Goal: Navigation & Orientation: Find specific page/section

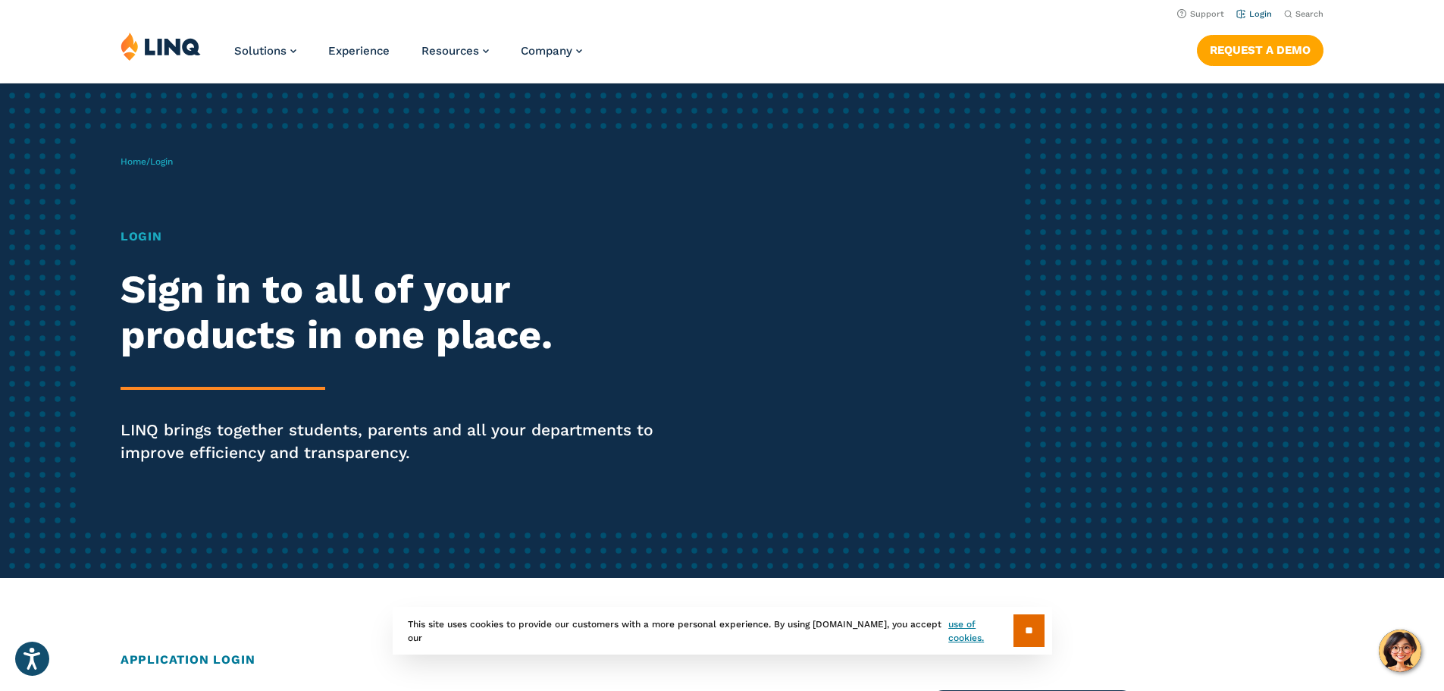
click at [1255, 14] on link "Login" at bounding box center [1254, 14] width 36 height 10
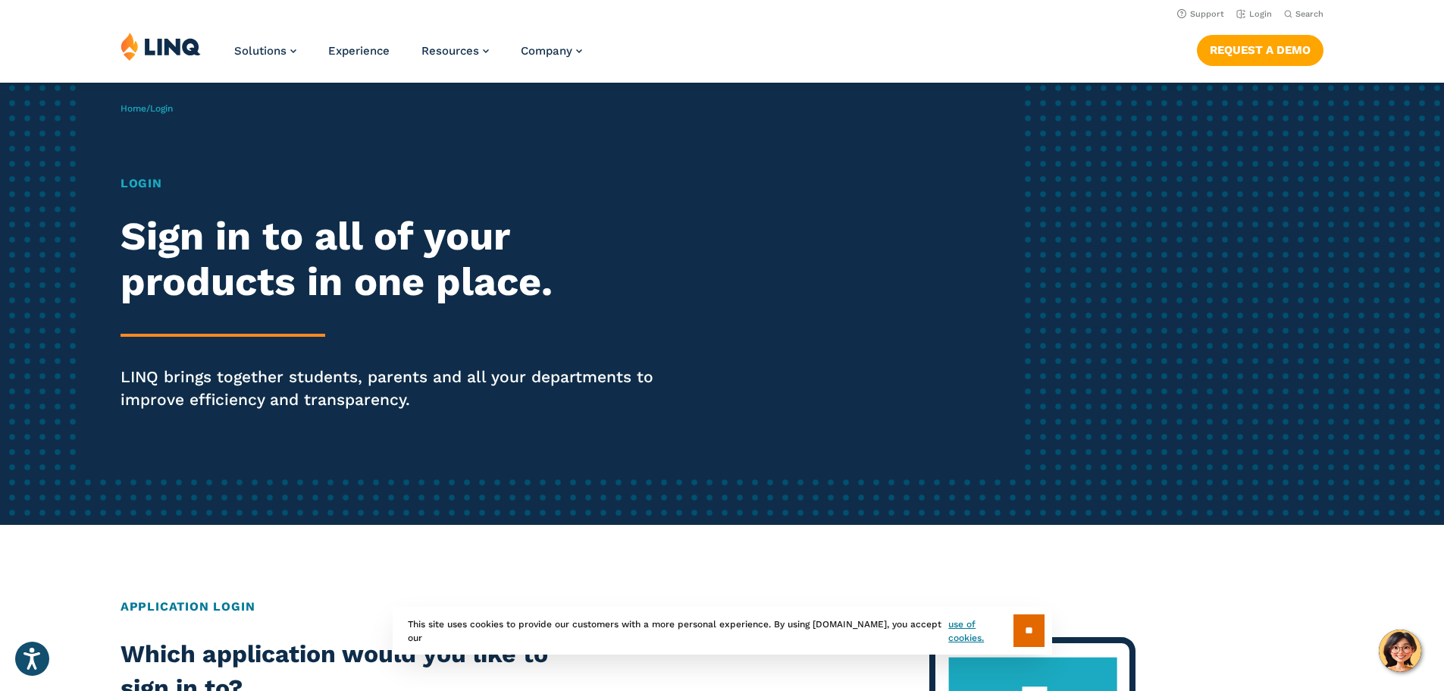
scroll to position [76, 0]
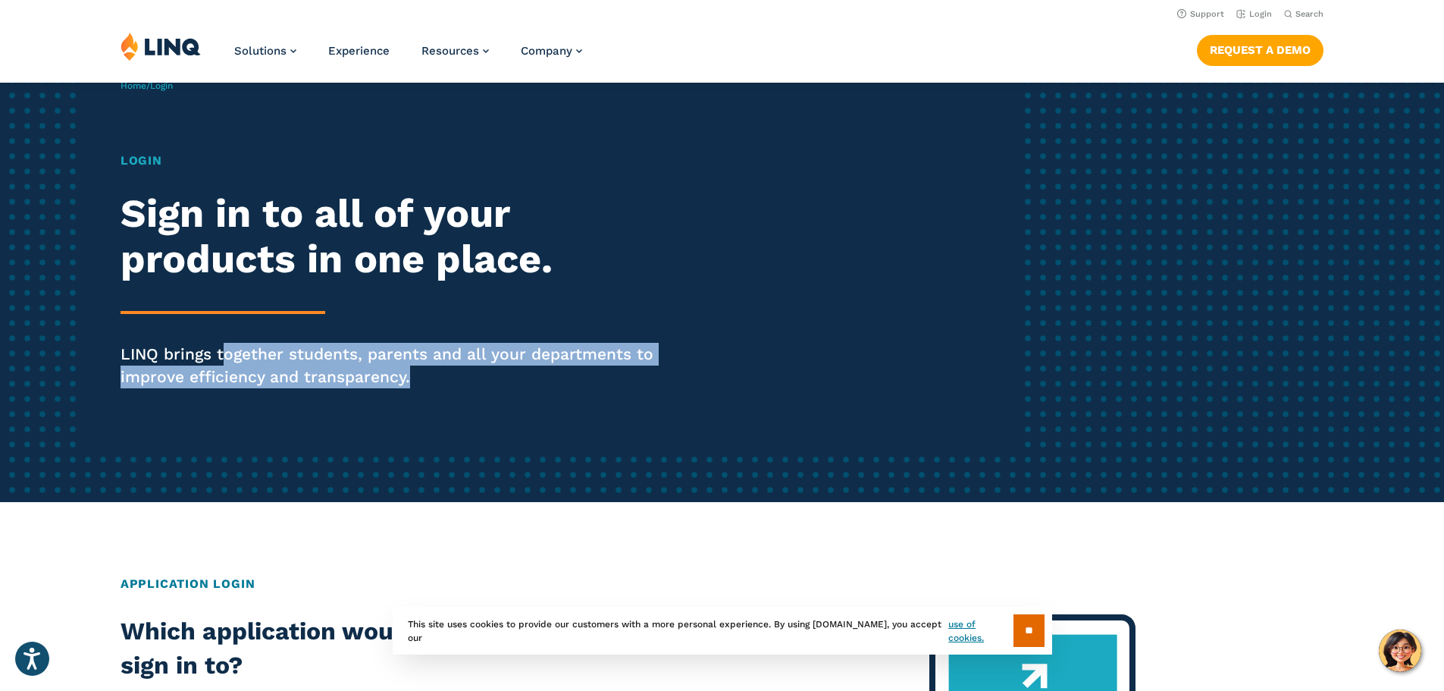
drag, startPoint x: 222, startPoint y: 350, endPoint x: 500, endPoint y: 365, distance: 277.9
click at [500, 365] on p "LINQ brings together students, parents and all your departments to improve effi…" at bounding box center [399, 365] width 556 height 45
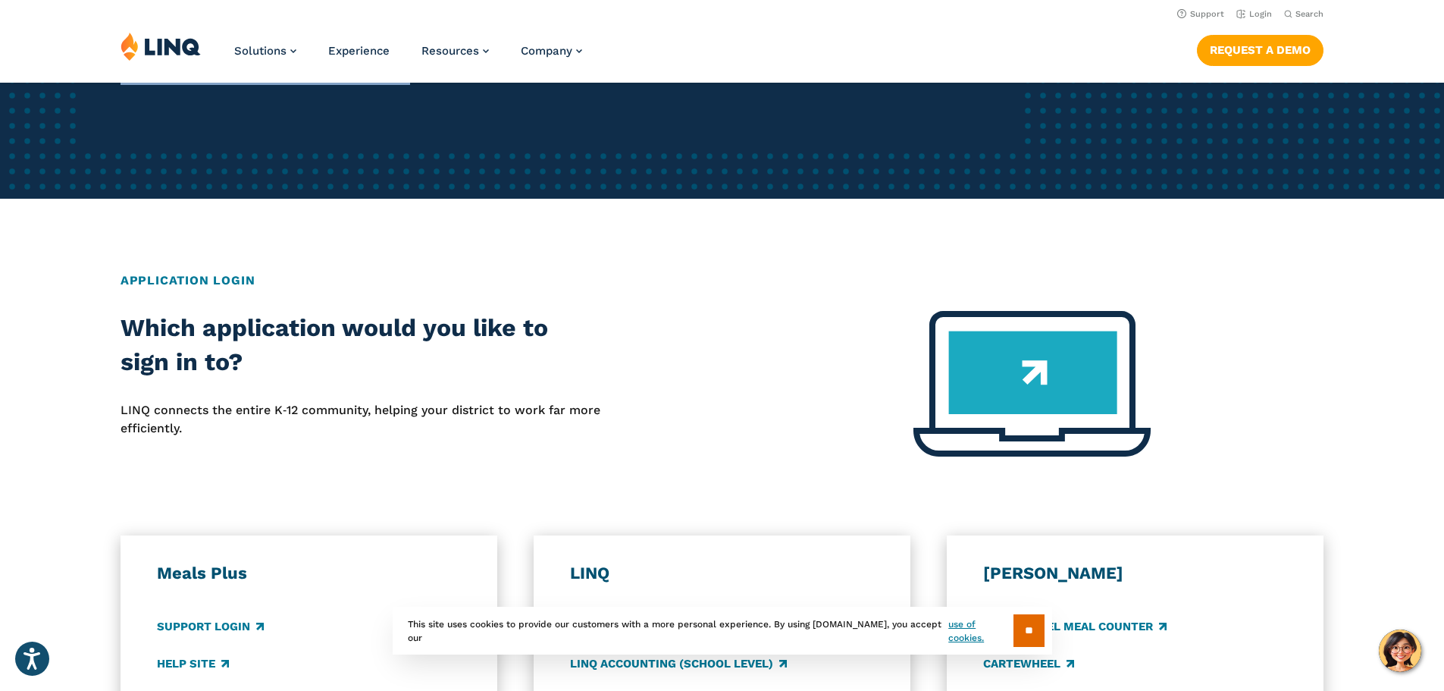
scroll to position [0, 0]
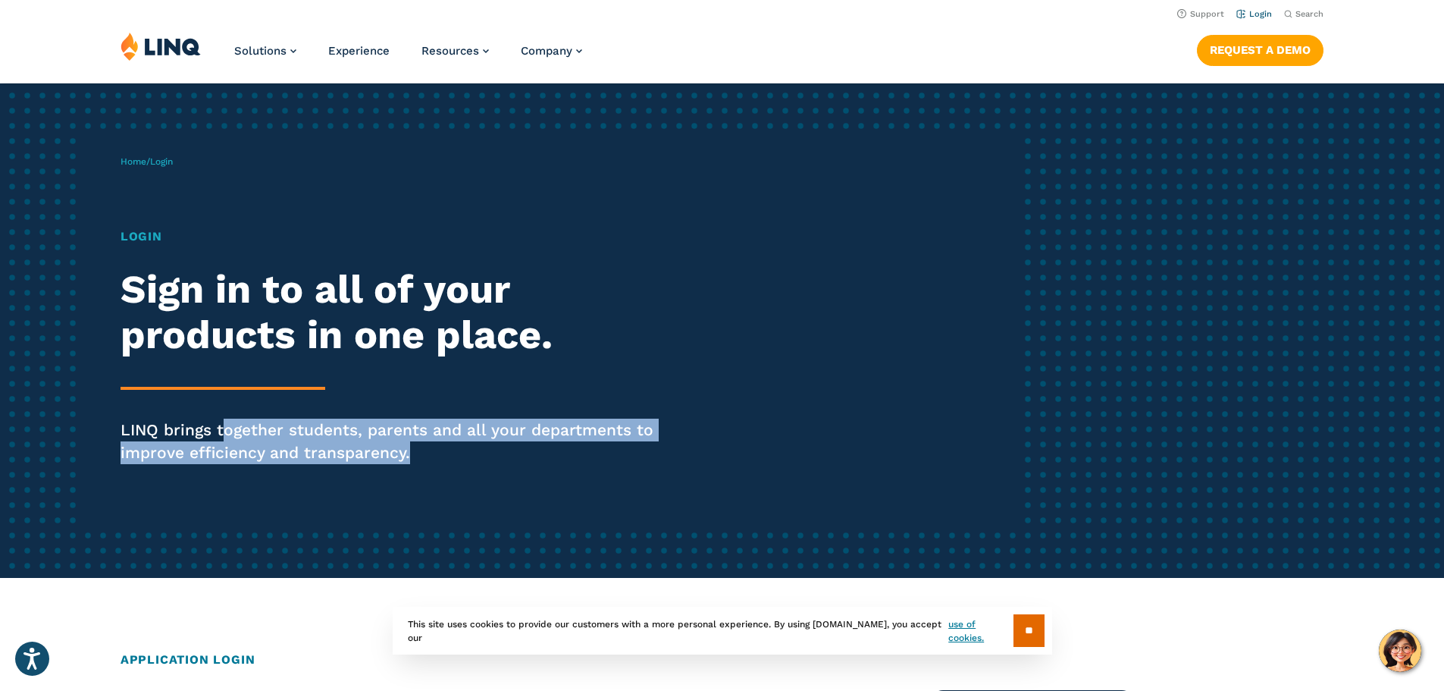
click at [1248, 13] on link "Login" at bounding box center [1254, 14] width 36 height 10
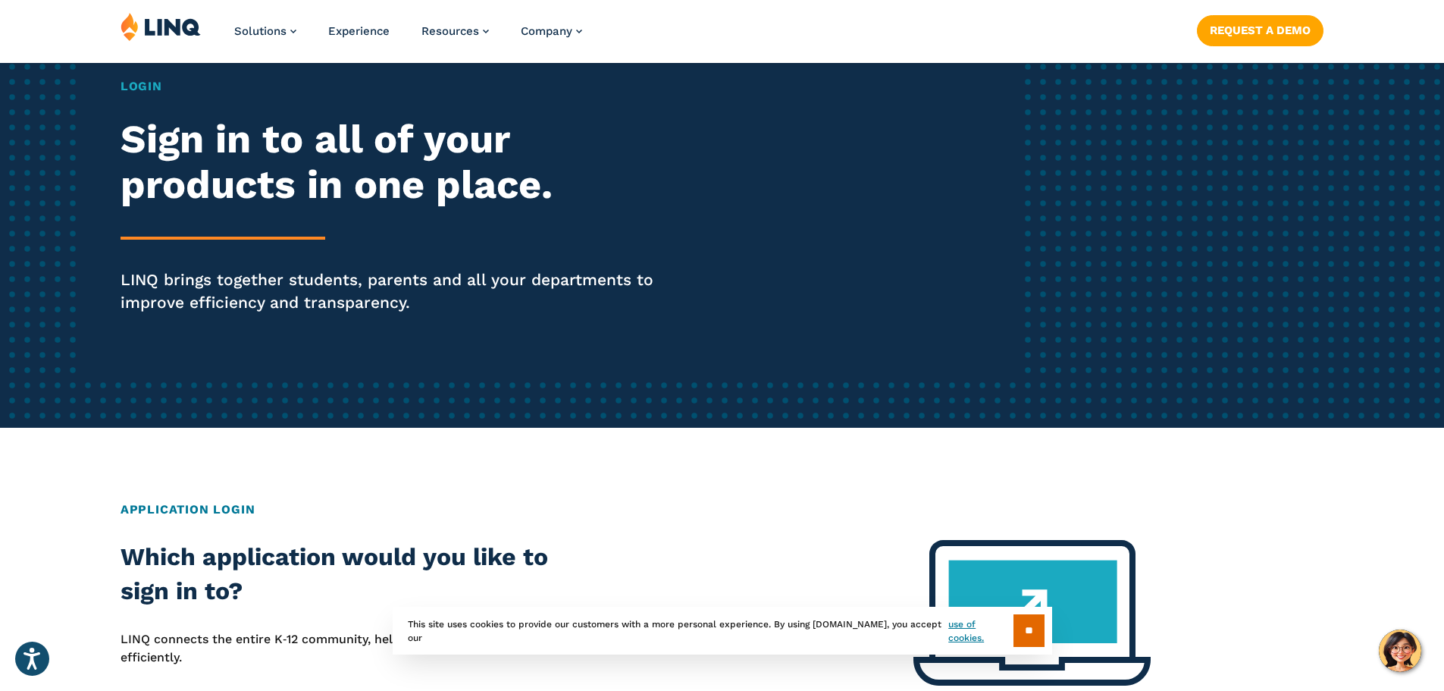
scroll to position [152, 0]
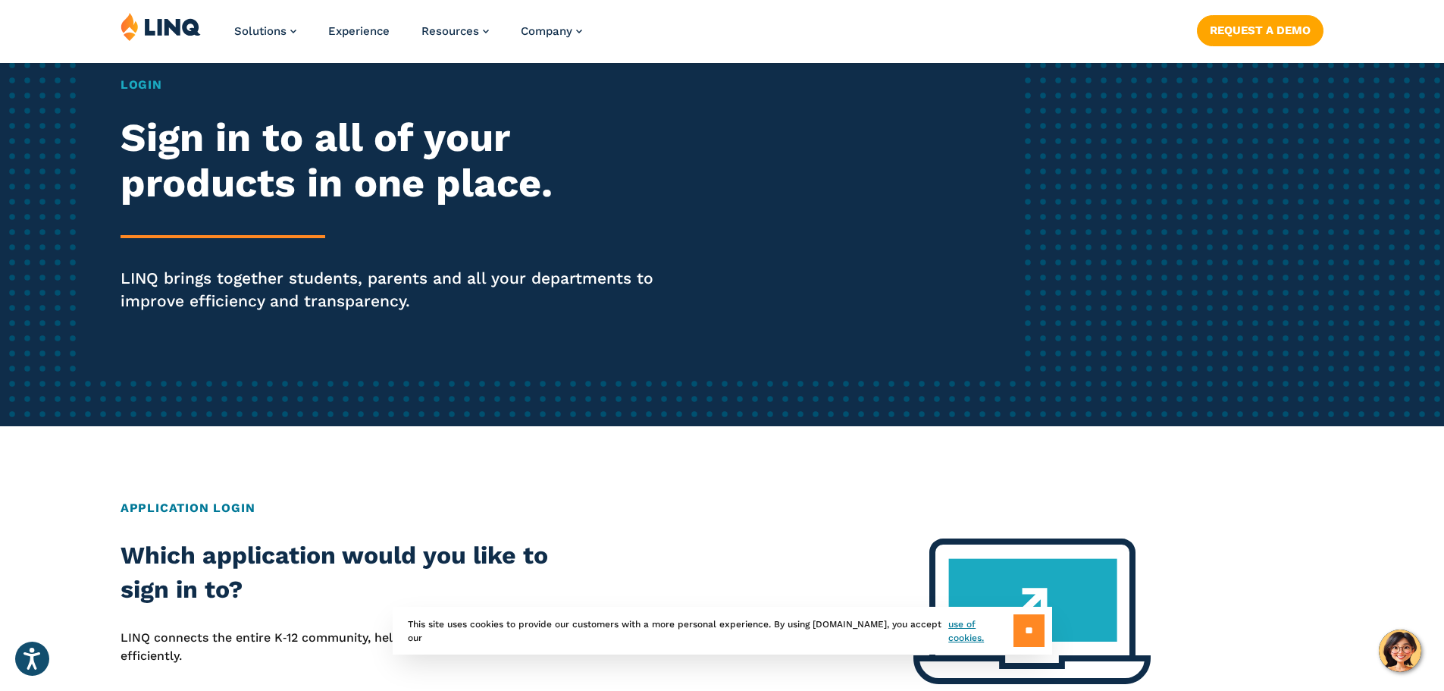
click at [1020, 630] on input "**" at bounding box center [1029, 630] width 31 height 33
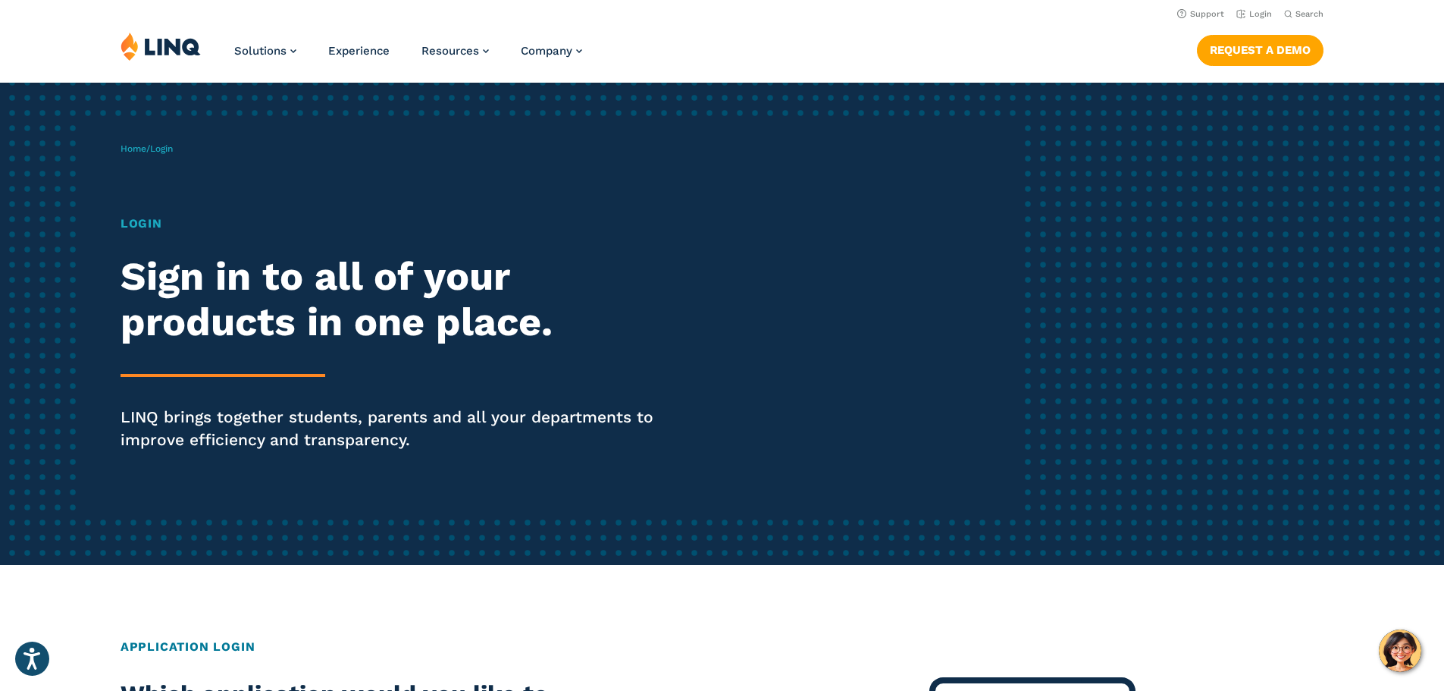
scroll to position [0, 0]
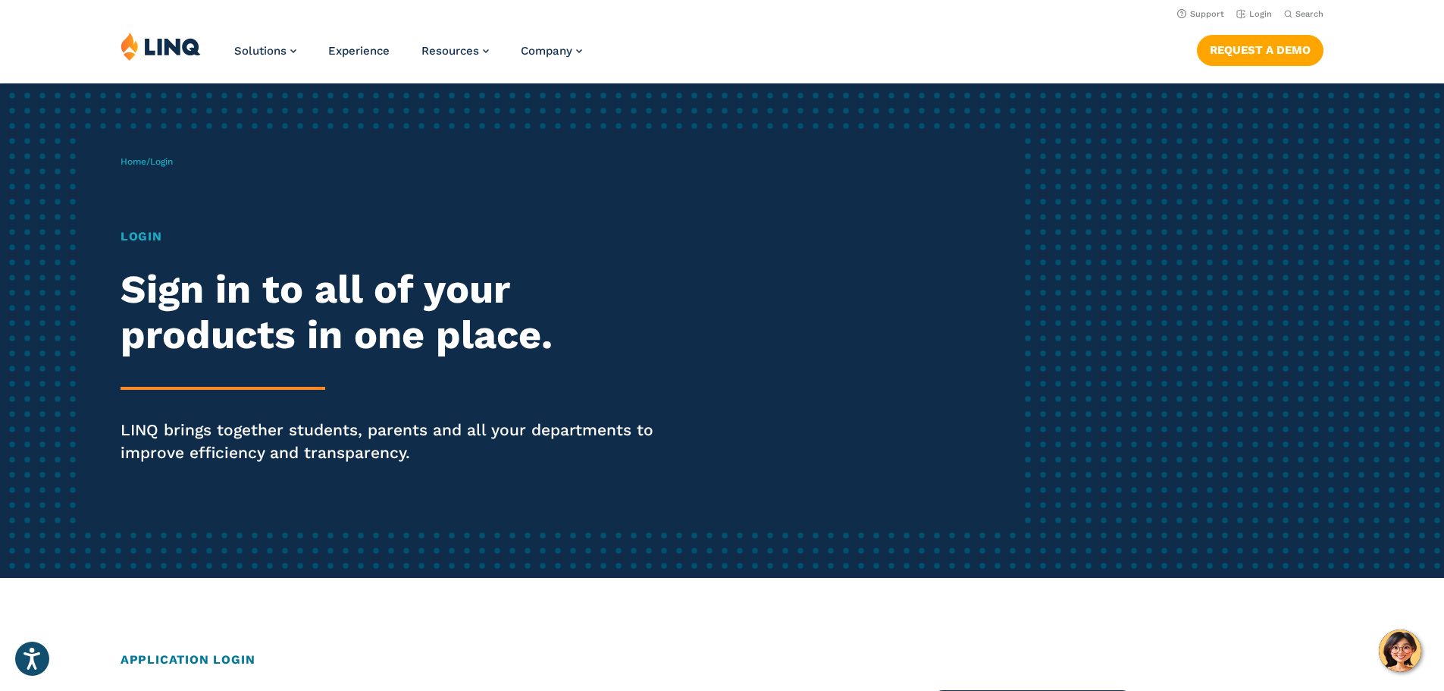
click at [200, 340] on h2 "Sign in to all of your products in one place." at bounding box center [399, 312] width 556 height 91
click at [205, 433] on p "LINQ brings together students, parents and all your departments to improve effi…" at bounding box center [399, 440] width 556 height 45
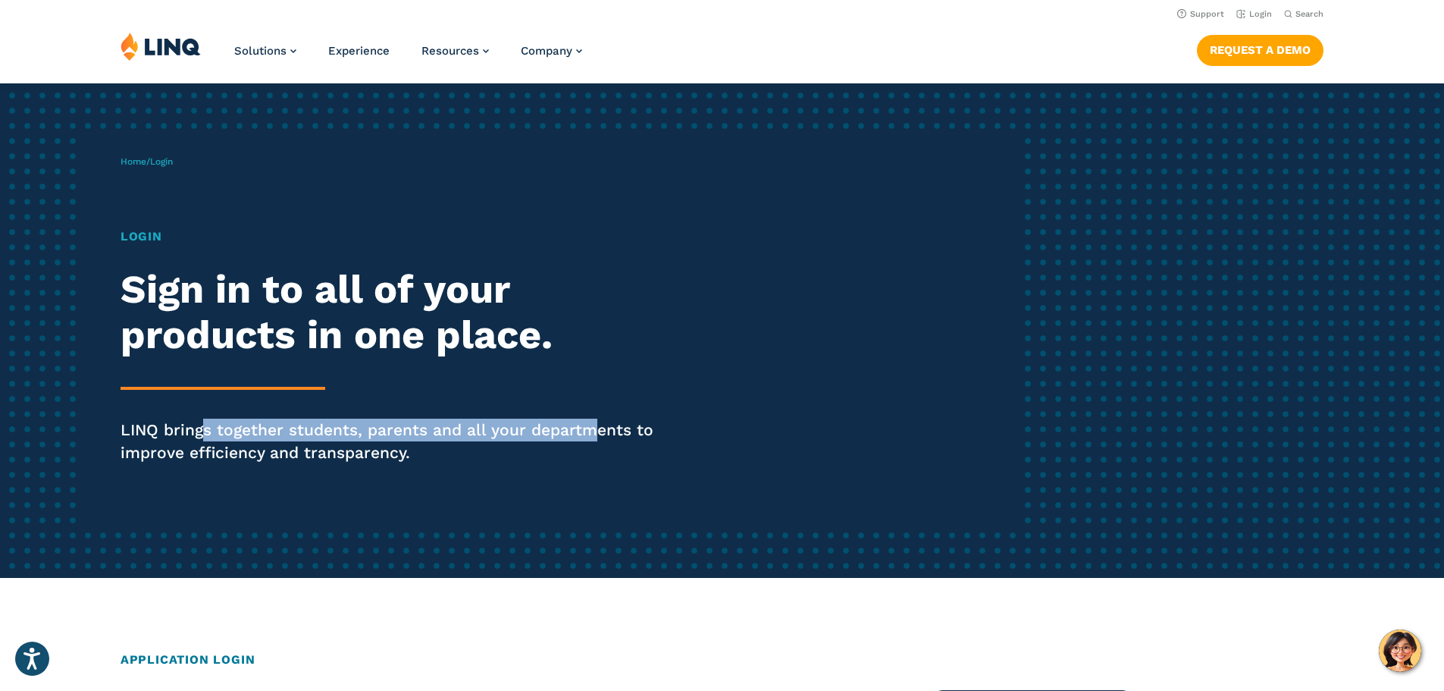
drag, startPoint x: 205, startPoint y: 433, endPoint x: 588, endPoint y: 438, distance: 382.1
click at [588, 438] on p "LINQ brings together students, parents and all your departments to improve effi…" at bounding box center [399, 440] width 556 height 45
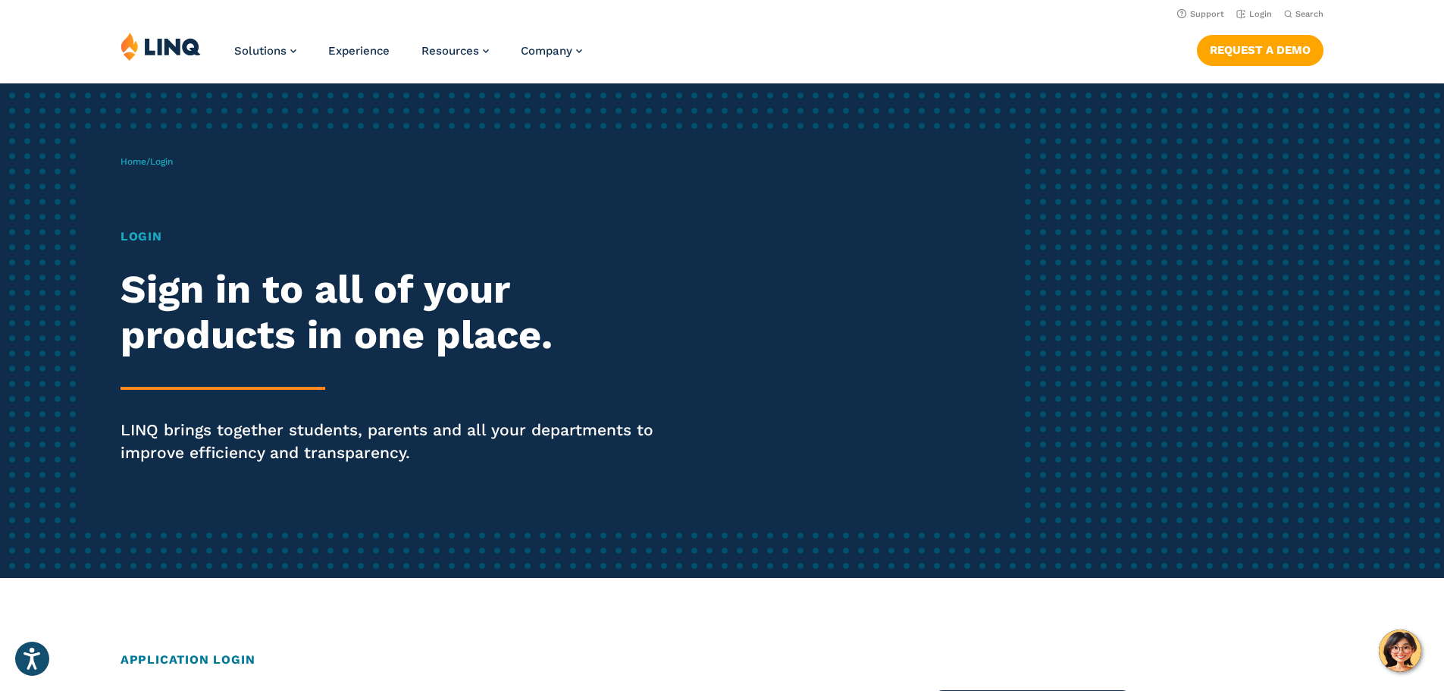
click at [512, 454] on p "LINQ brings together students, parents and all your departments to improve effi…" at bounding box center [399, 440] width 556 height 45
click at [326, 461] on p "LINQ brings together students, parents and all your departments to improve effi…" at bounding box center [399, 440] width 556 height 45
click at [173, 165] on span "Login" at bounding box center [161, 161] width 23 height 11
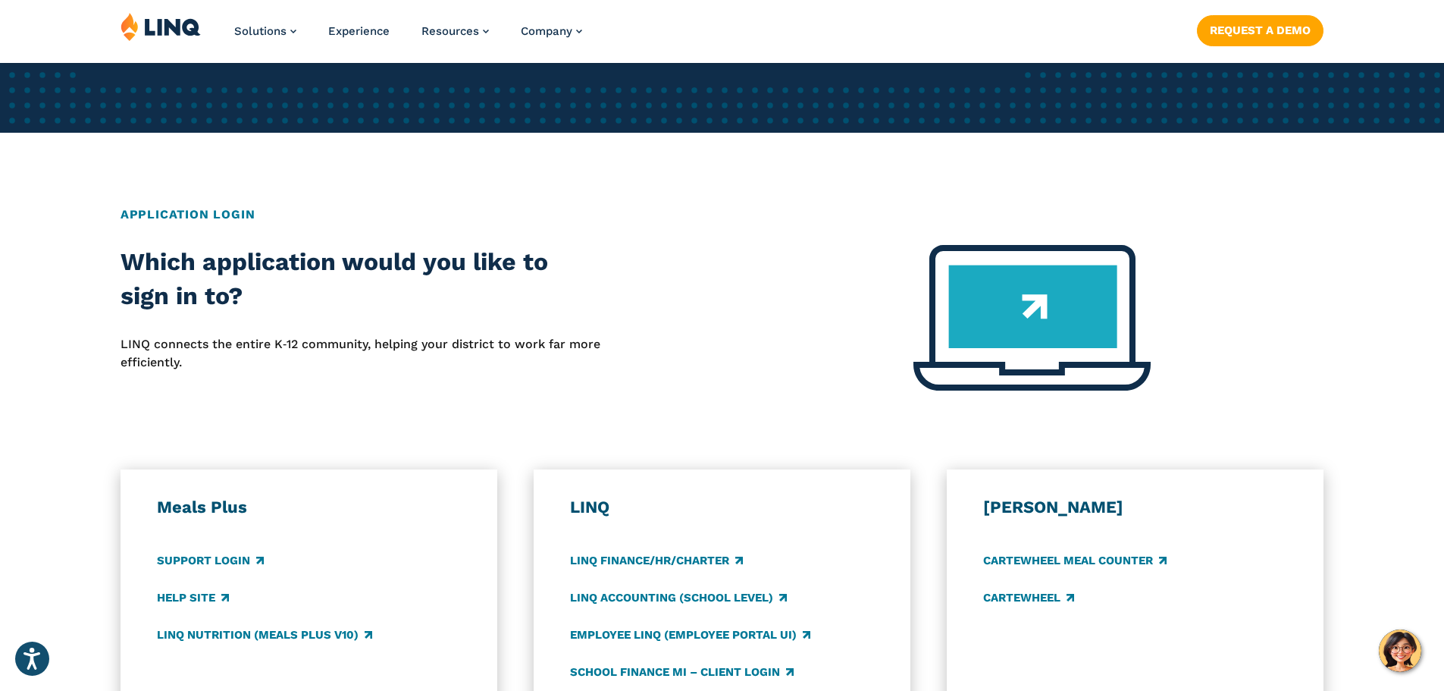
scroll to position [455, 0]
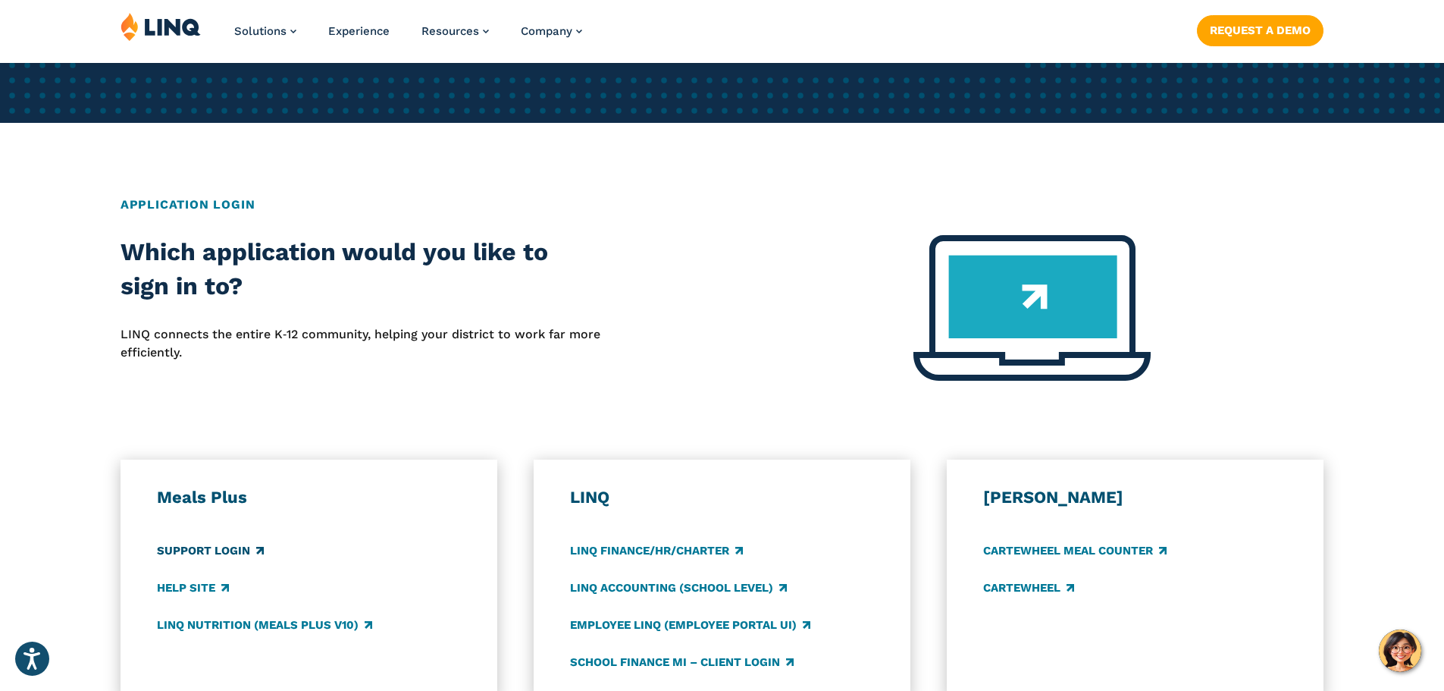
click at [211, 556] on link "Support Login" at bounding box center [210, 550] width 107 height 17
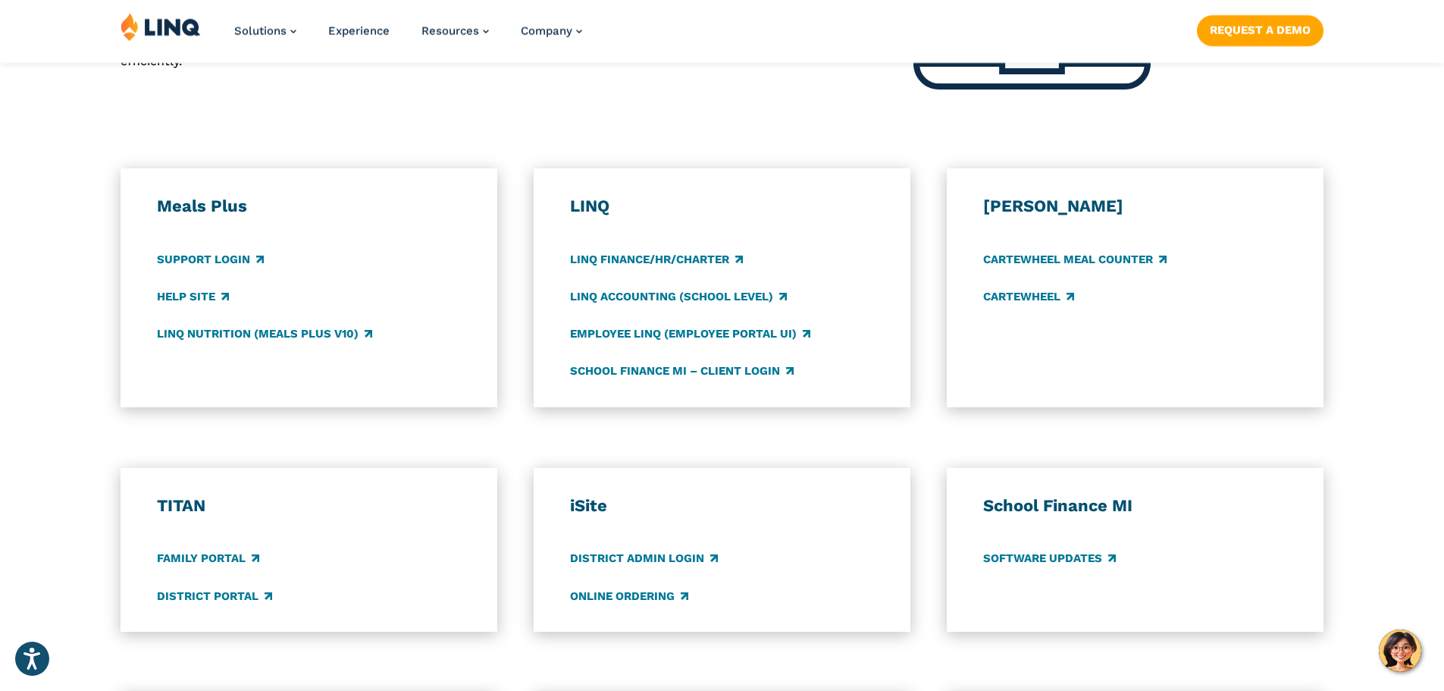
scroll to position [758, 0]
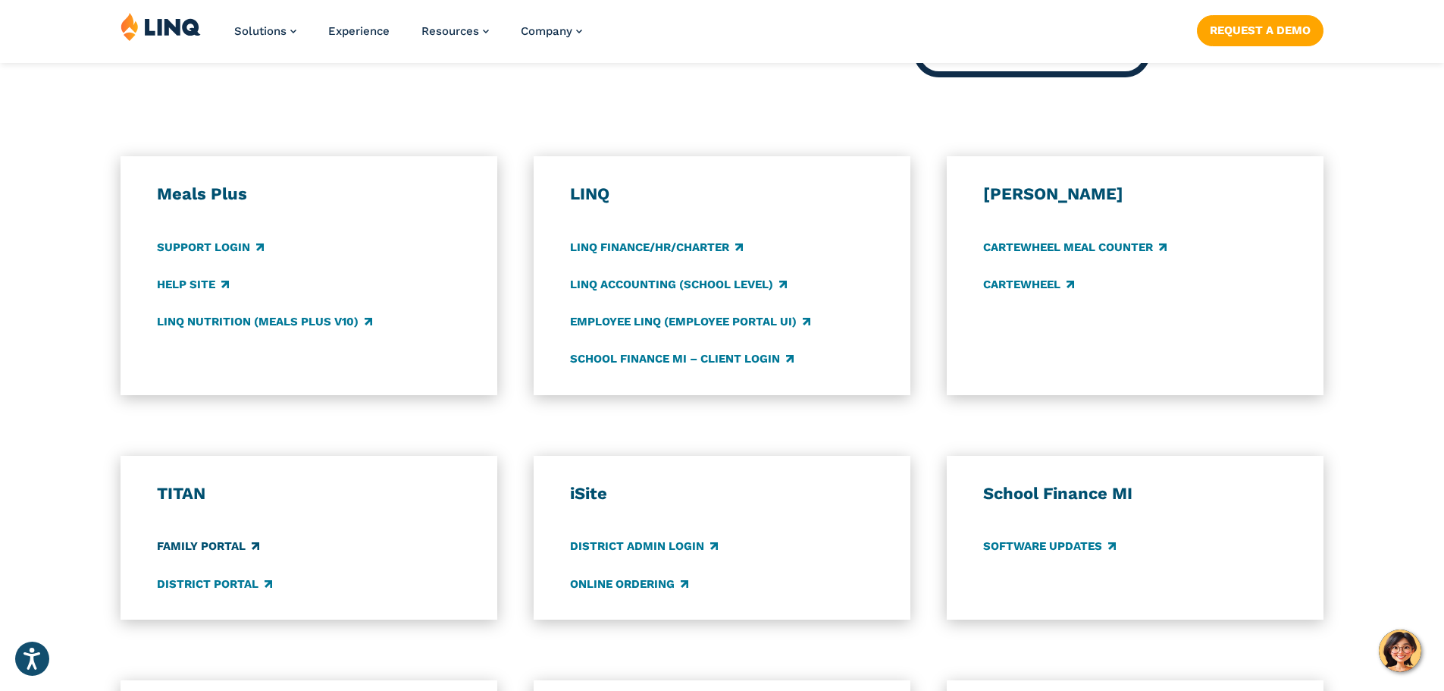
click at [224, 544] on link "Family Portal" at bounding box center [208, 546] width 102 height 17
